Goal: Use online tool/utility: Utilize a website feature to perform a specific function

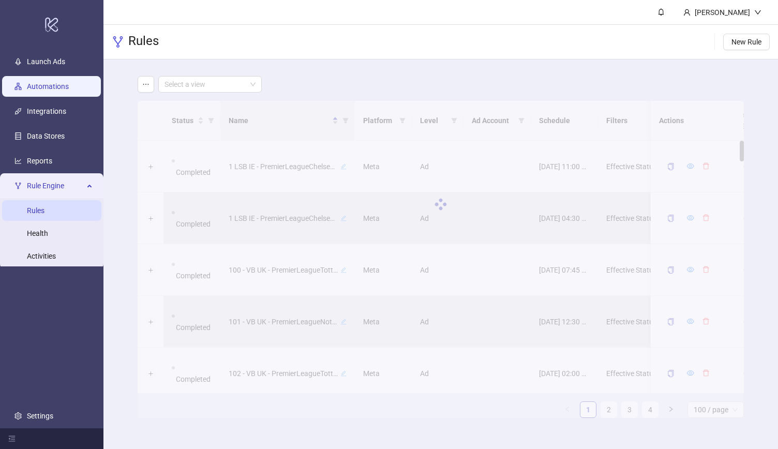
click at [56, 82] on link "Automations" at bounding box center [48, 86] width 42 height 8
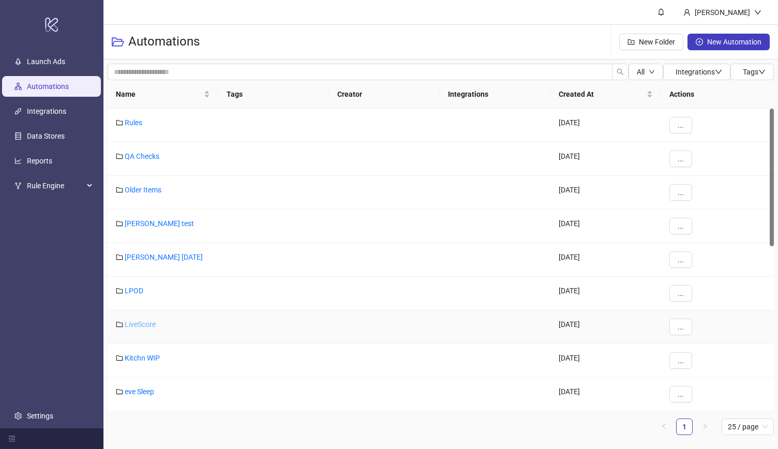
click at [133, 323] on link "LiveScore" at bounding box center [140, 324] width 31 height 8
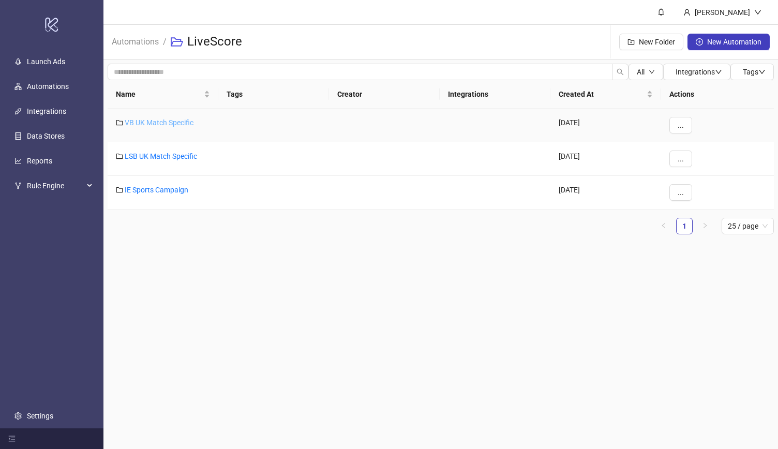
click at [172, 125] on link "VB UK Match Specific" at bounding box center [159, 123] width 69 height 8
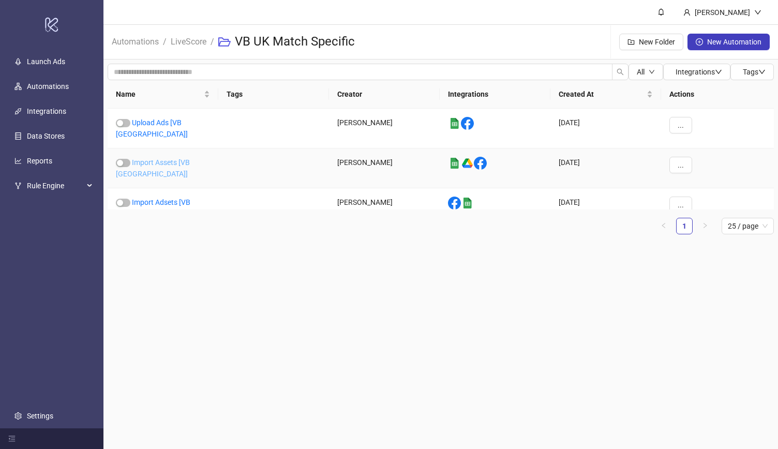
click at [168, 158] on link "Import Assets [VB [GEOGRAPHIC_DATA]]" at bounding box center [153, 168] width 74 height 20
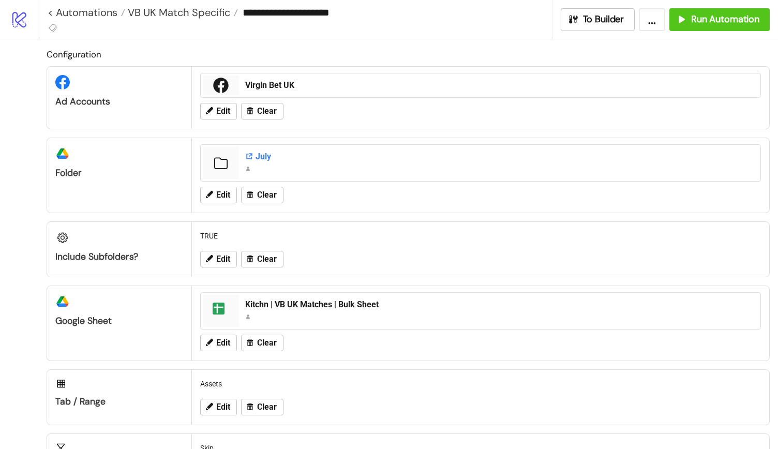
click at [262, 157] on div "July" at bounding box center [499, 156] width 509 height 11
click at [255, 156] on div "July" at bounding box center [499, 156] width 509 height 11
click at [256, 155] on div "July" at bounding box center [499, 156] width 509 height 11
click at [226, 187] on button "Edit" at bounding box center [218, 195] width 37 height 17
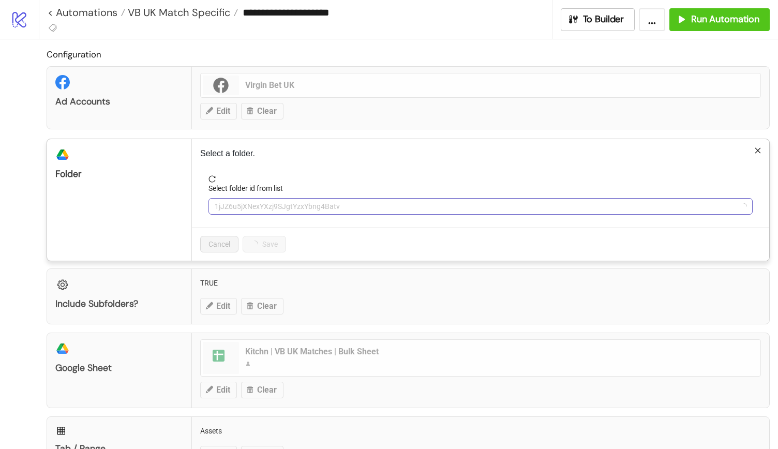
click at [305, 203] on span "1jJZ6u5jXNexYXzj9SJgtYzxYbng4Batv" at bounding box center [481, 207] width 532 height 16
click at [296, 204] on span "July" at bounding box center [481, 207] width 532 height 16
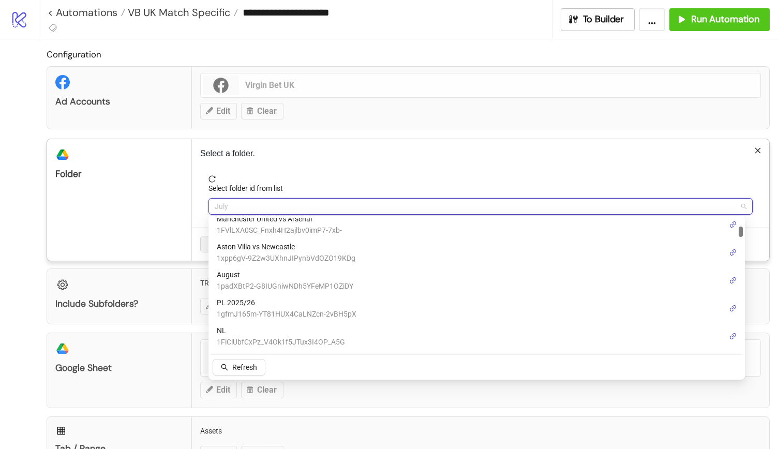
scroll to position [121, 0]
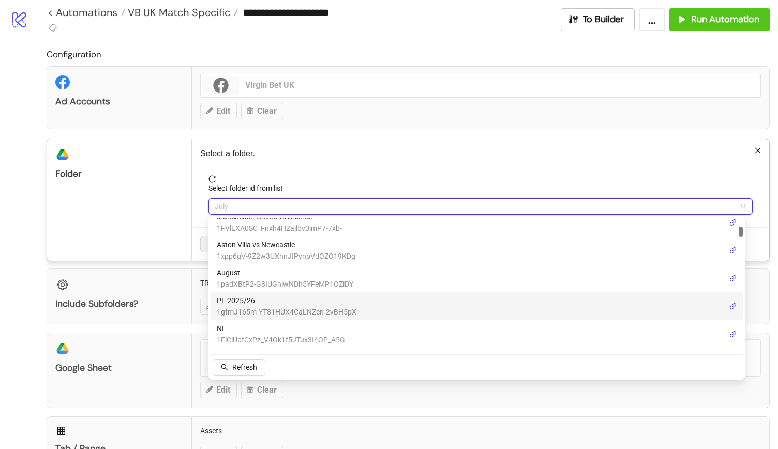
click at [316, 301] on span "PL 2025/26" at bounding box center [287, 300] width 140 height 11
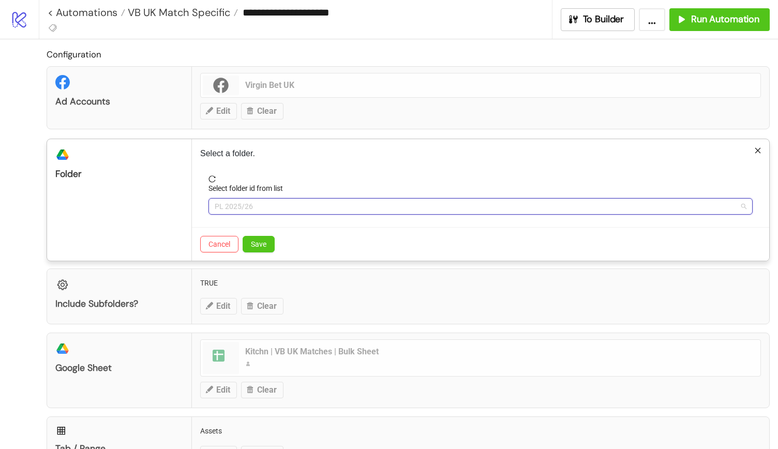
click at [311, 208] on span "PL 2025/26" at bounding box center [481, 207] width 532 height 16
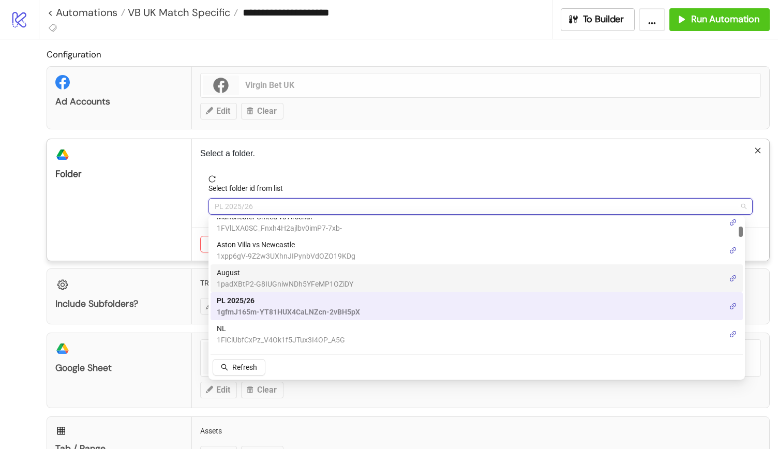
click at [301, 280] on span "1padXBtP2-G8IUGniwNDh5YFeMP1OZiDY" at bounding box center [285, 283] width 137 height 11
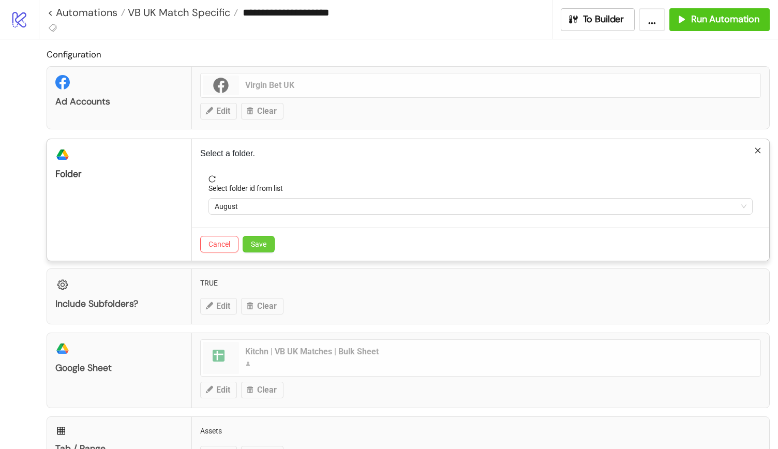
click at [256, 246] on span "Save" at bounding box center [259, 244] width 16 height 8
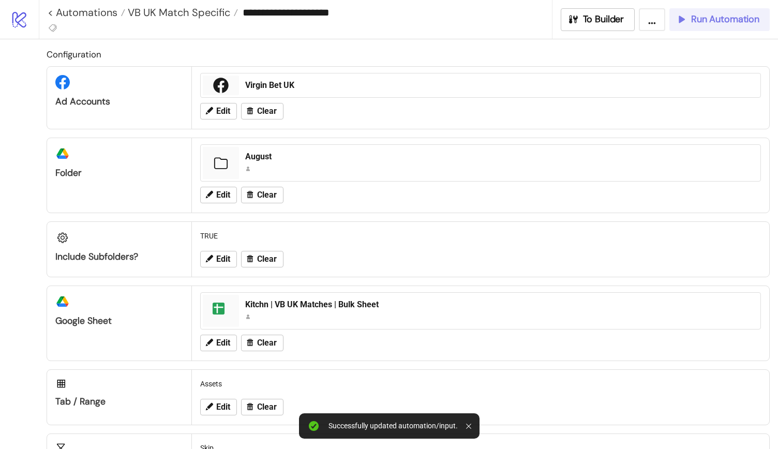
click at [705, 20] on span "Run Automation" at bounding box center [725, 19] width 68 height 12
